Goal: Task Accomplishment & Management: Manage account settings

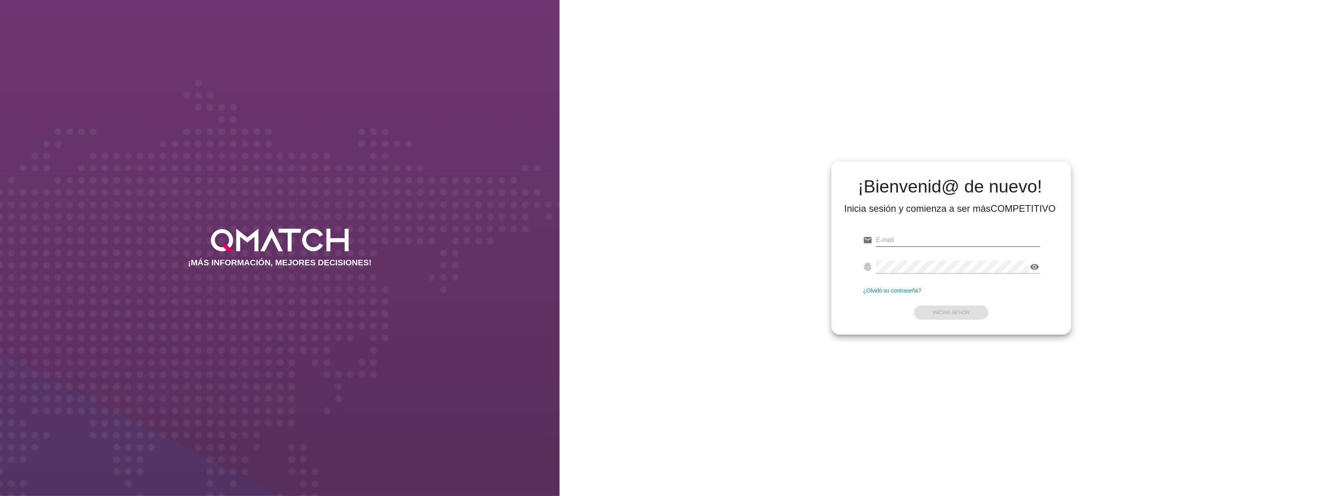
click at [995, 239] on input "email" at bounding box center [957, 240] width 163 height 13
type input "test@test.walmart.com"
click at [961, 310] on strong "Iniciar Sesión" at bounding box center [951, 313] width 37 height 6
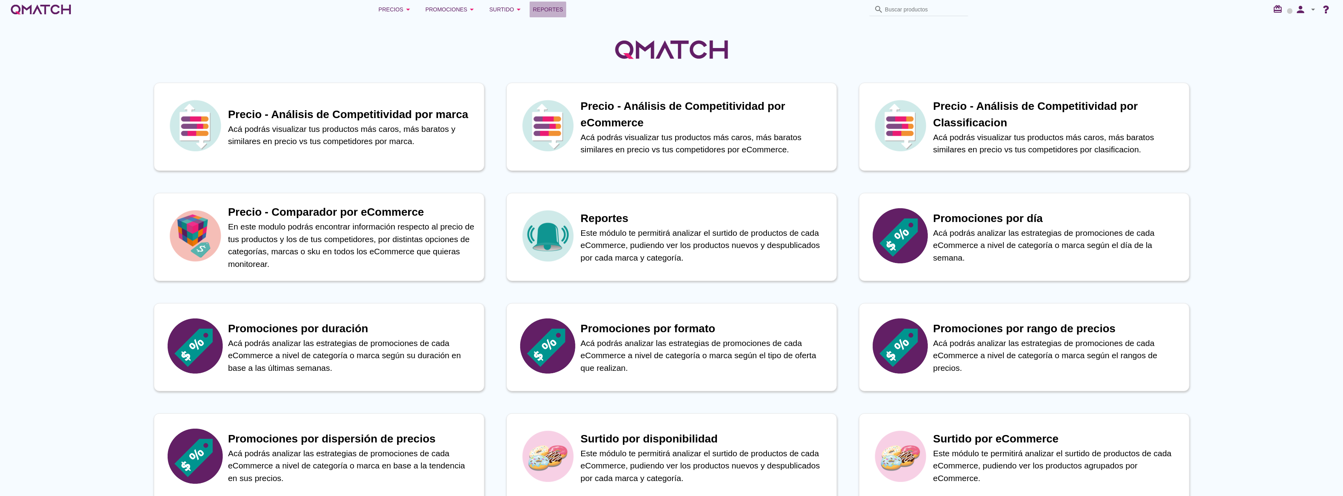
click at [547, 11] on span "Reportes" at bounding box center [548, 9] width 30 height 9
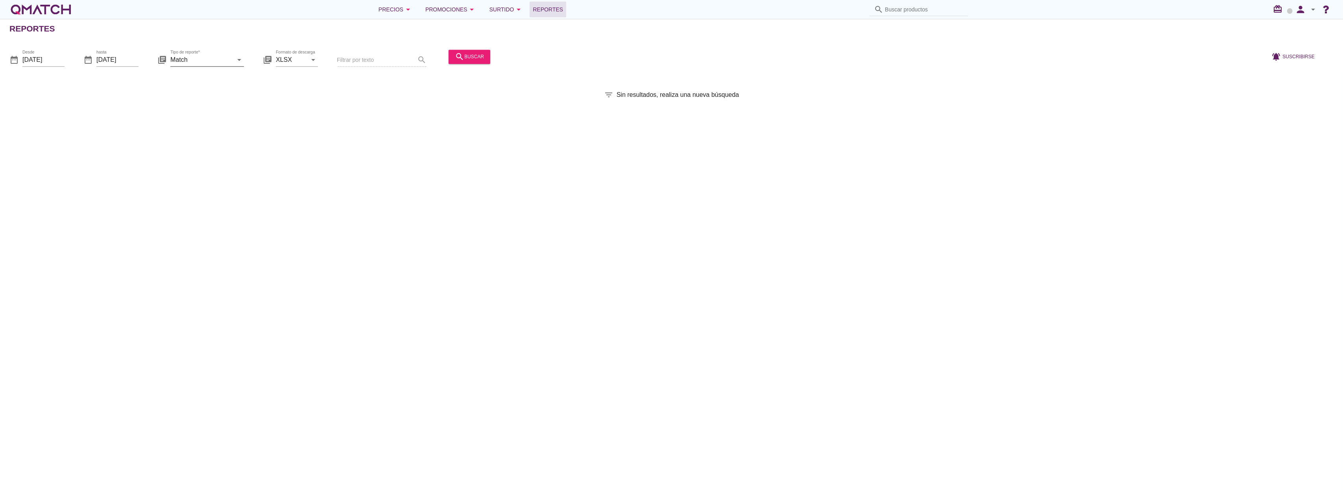
click at [233, 57] on div "arrow_drop_down" at bounding box center [238, 59] width 11 height 9
click at [219, 134] on div "Match con historicos" at bounding box center [219, 135] width 85 height 9
type input "Match con historicos"
click at [1301, 16] on button "person" at bounding box center [1300, 10] width 16 height 16
click at [1300, 51] on span "Preferencias de aplicación" at bounding box center [1291, 49] width 65 height 6
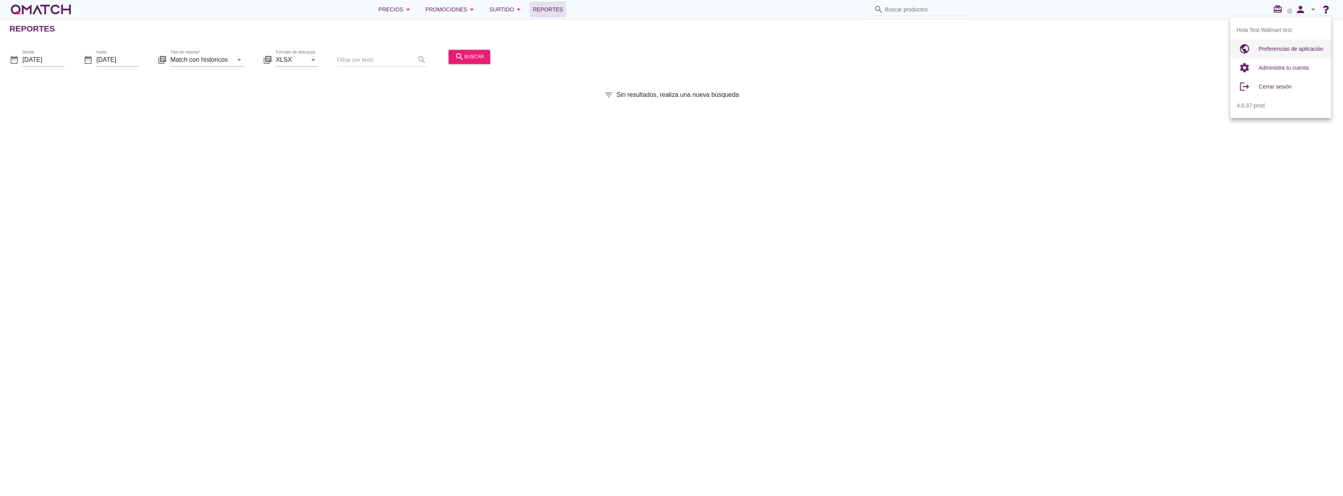
radio input "true"
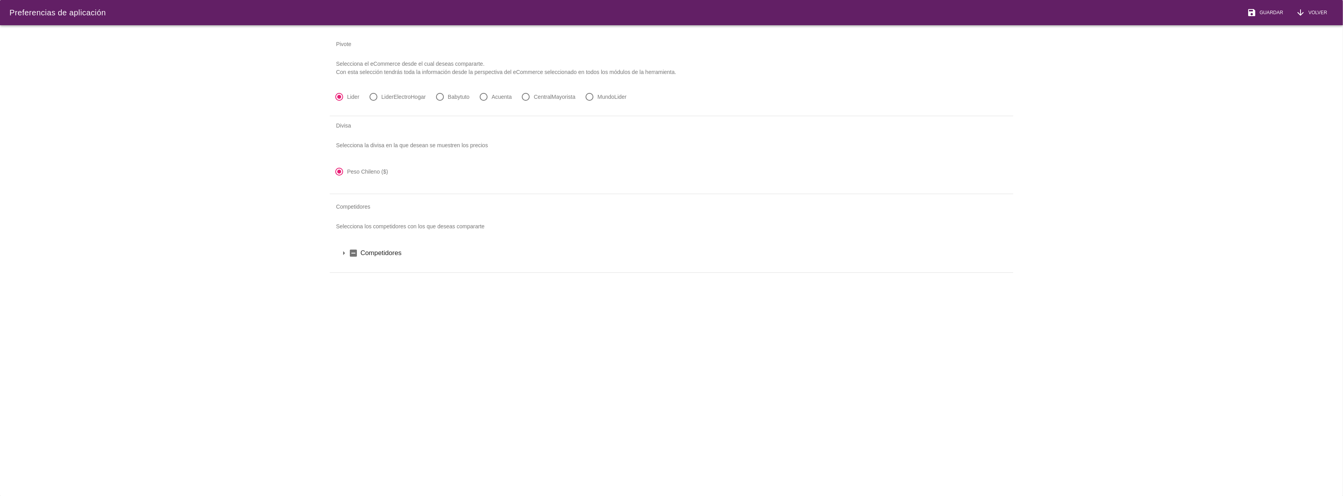
click at [414, 101] on div "radio_button_unchecked LiderElectroHogar" at bounding box center [397, 96] width 60 height 13
click at [414, 93] on label "LiderElectroHogar" at bounding box center [403, 97] width 44 height 8
radio input "false"
radio input "true"
click at [1269, 11] on span "Guardar" at bounding box center [1269, 12] width 27 height 7
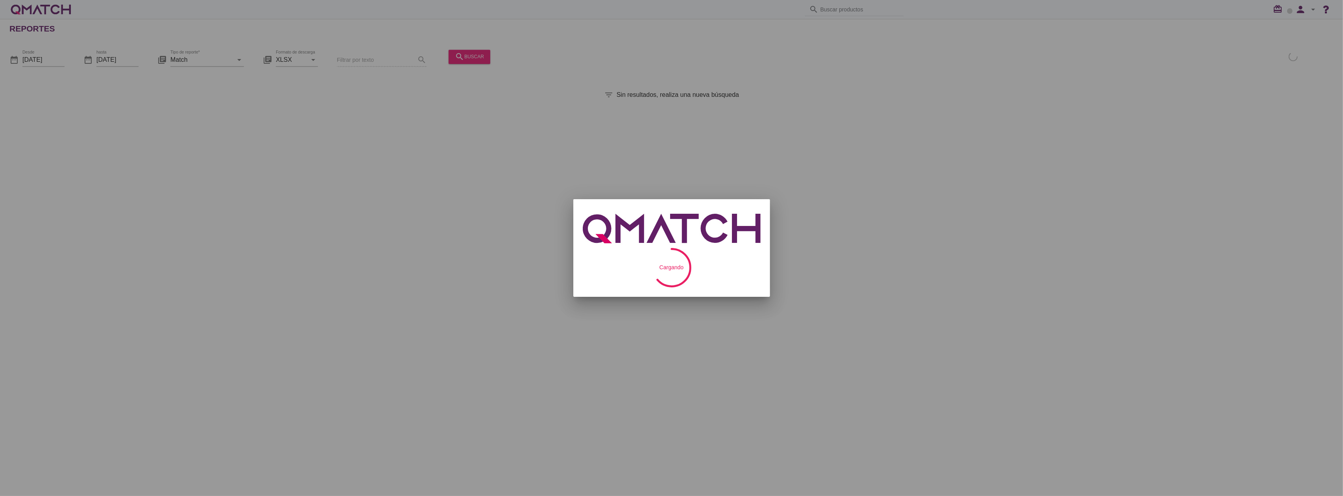
click at [234, 61] on div "Suscripción periódica al reporte tipo Match Recibiras los reportes en tu correo…" at bounding box center [671, 248] width 1343 height 496
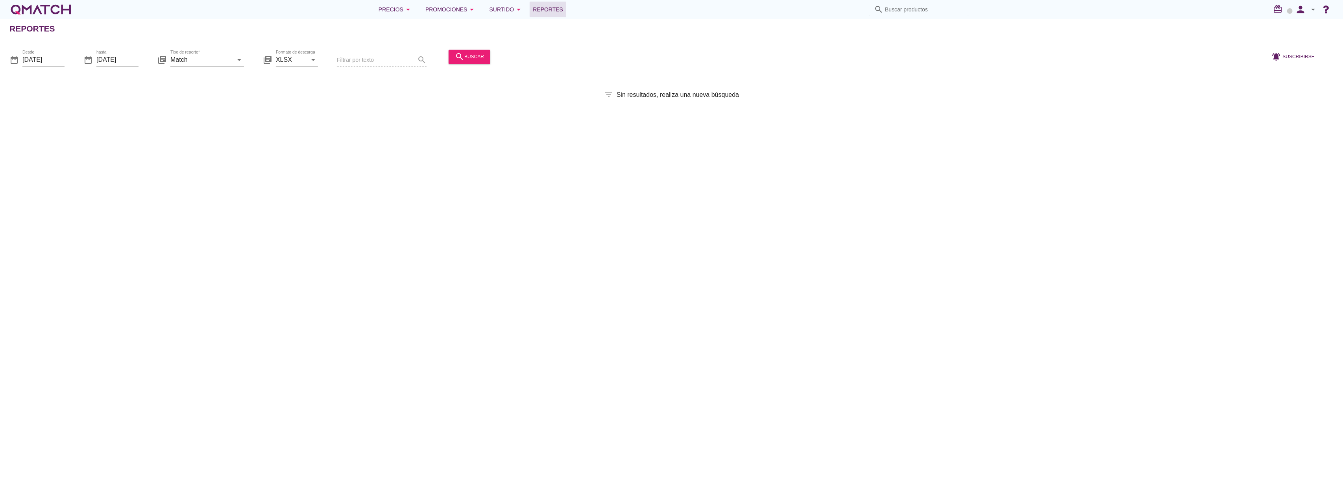
click at [234, 61] on div "arrow_drop_down" at bounding box center [238, 59] width 11 height 9
click at [220, 133] on div "Match con historicos" at bounding box center [219, 135] width 85 height 9
type input "Match con historicos"
click at [459, 61] on icon "search" at bounding box center [459, 56] width 9 height 9
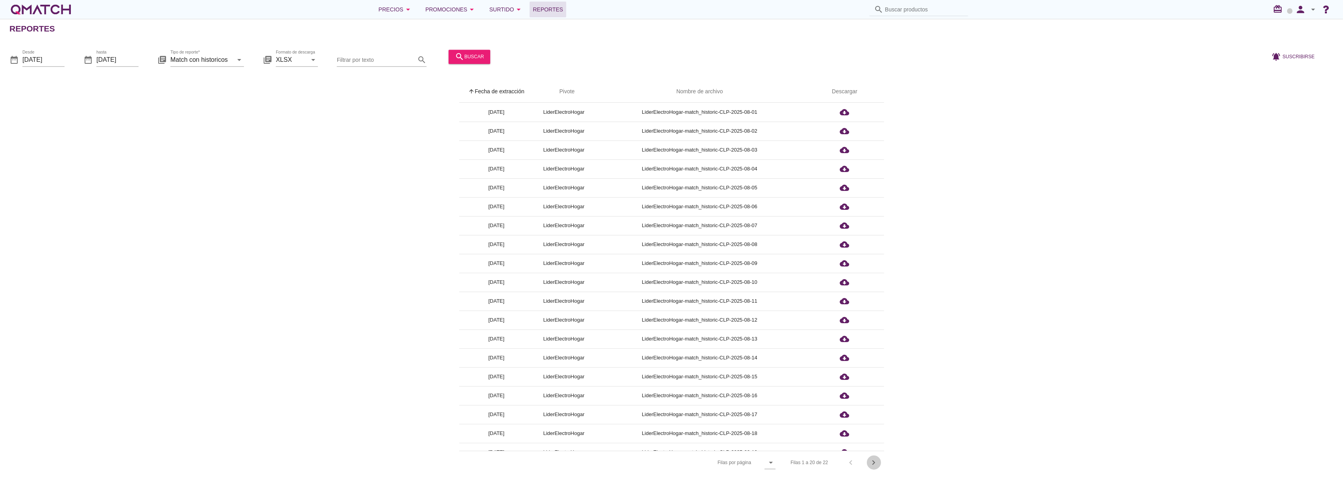
click at [876, 465] on icon "chevron_right" at bounding box center [873, 462] width 9 height 9
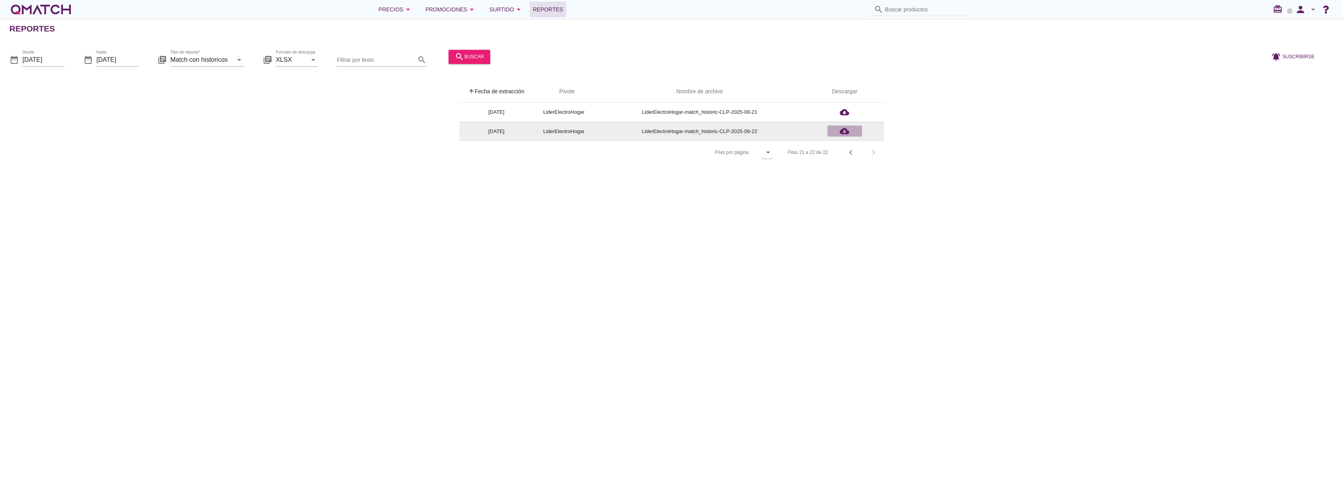
click at [847, 131] on icon "cloud_download" at bounding box center [844, 130] width 9 height 9
